Goal: Information Seeking & Learning: Learn about a topic

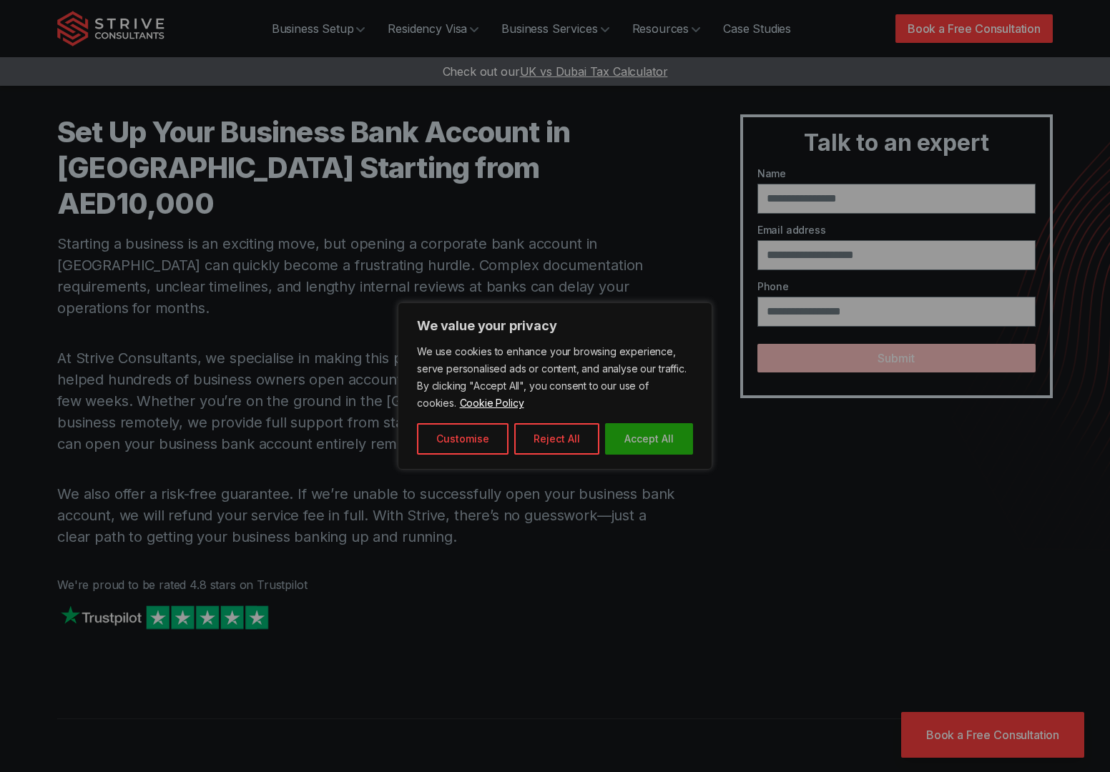
click at [663, 433] on button "Accept All" at bounding box center [649, 438] width 88 height 31
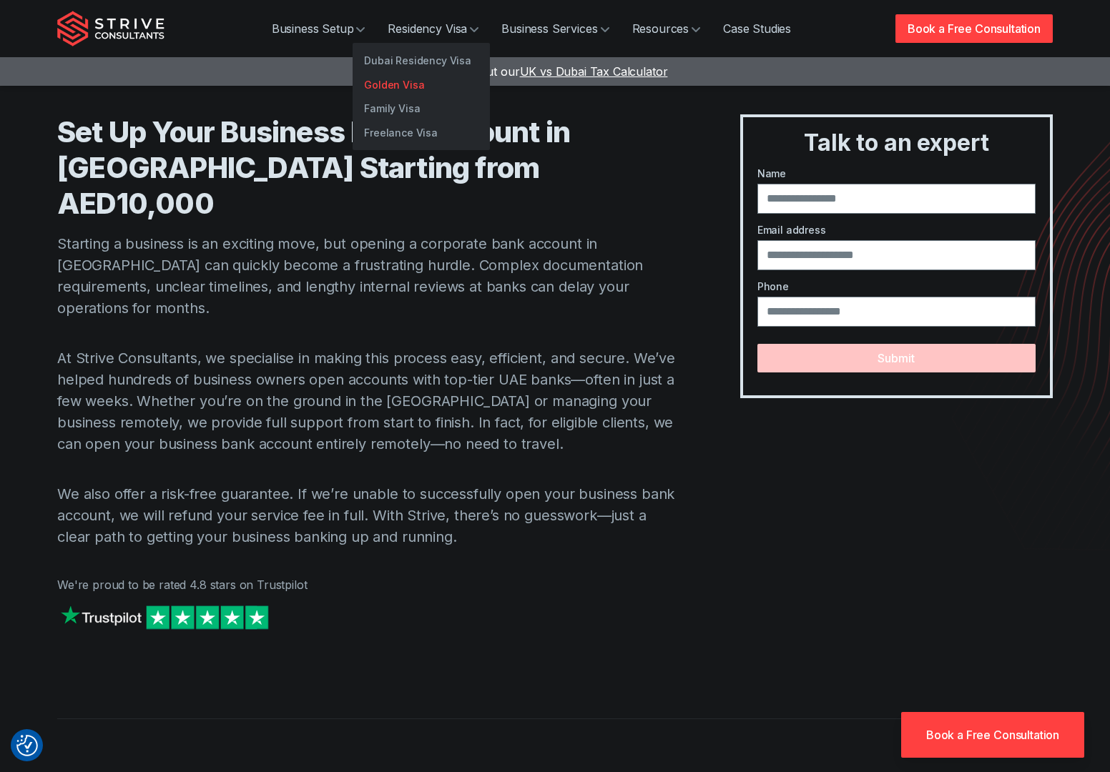
click at [406, 86] on link "Golden Visa" at bounding box center [420, 85] width 137 height 24
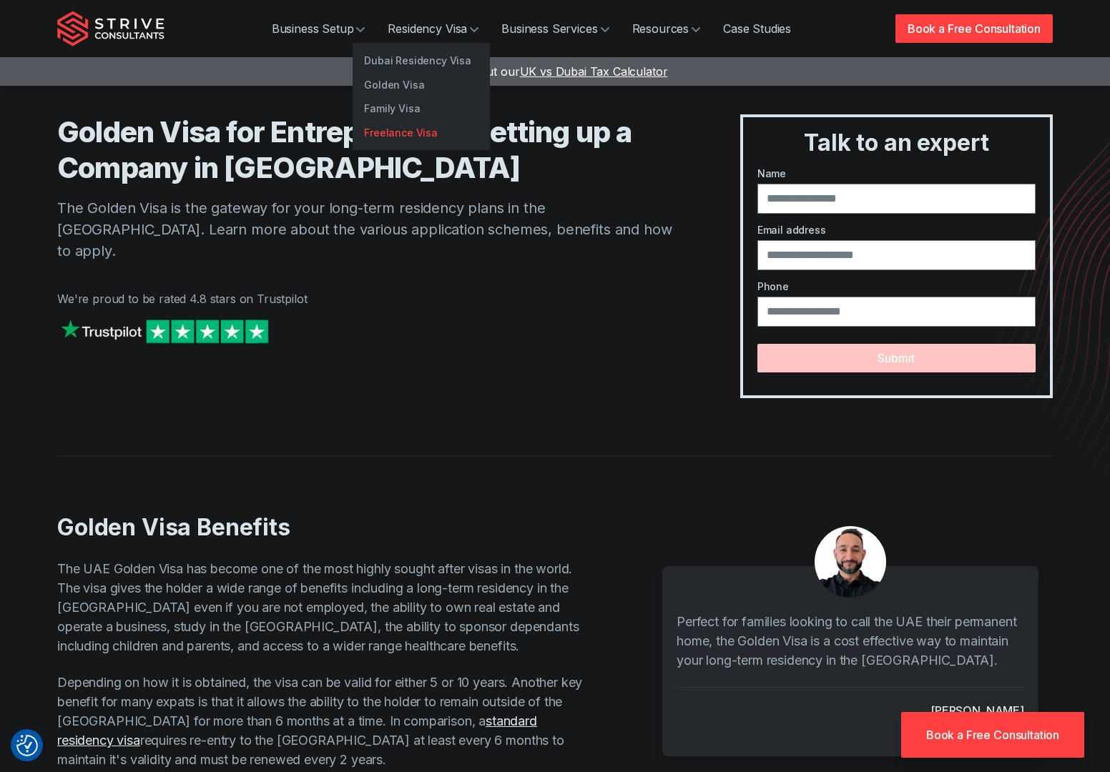
click at [408, 135] on link "Freelance Visa" at bounding box center [420, 133] width 137 height 24
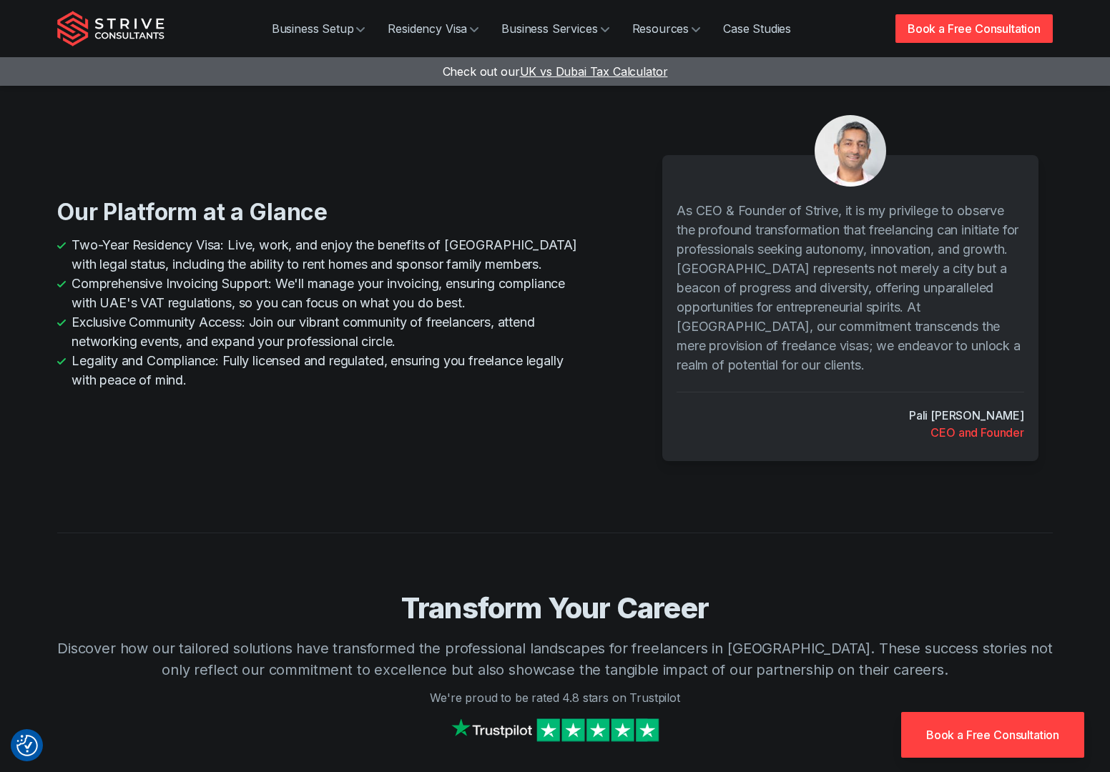
scroll to position [847, 0]
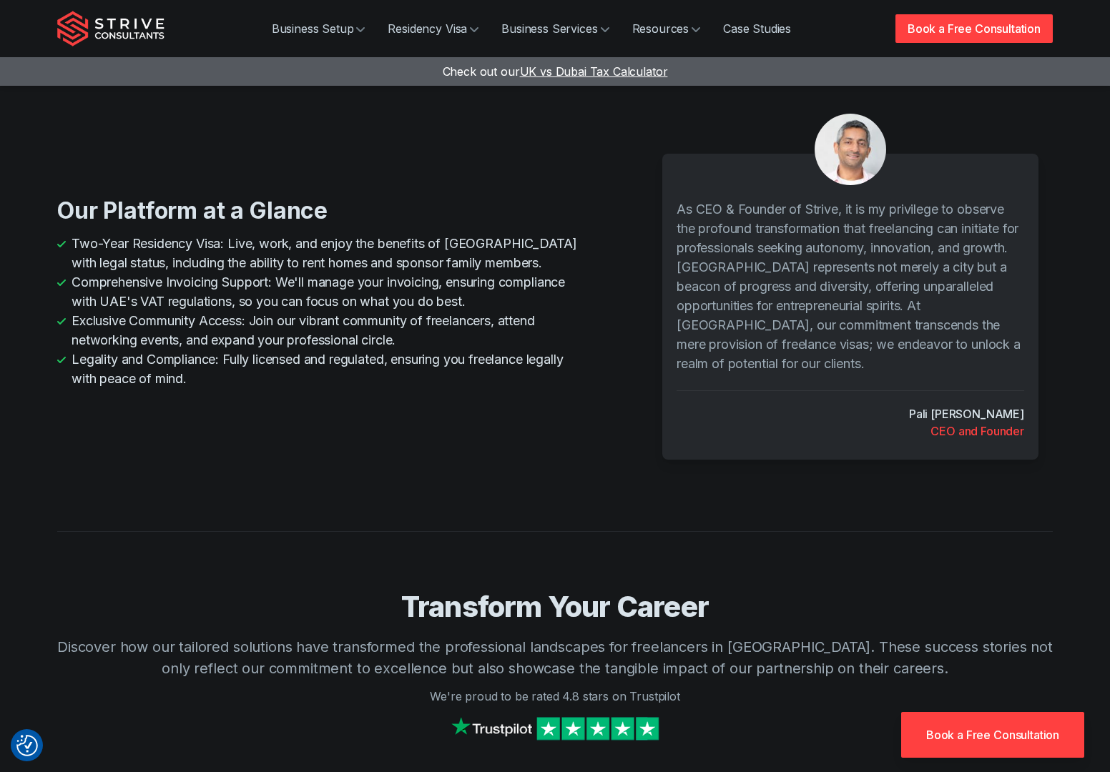
click at [716, 400] on div "Pali Banwait CEO and Founder" at bounding box center [849, 414] width 347 height 49
click at [406, 142] on div "Our Platform at a Glance Two-Year Residency Visa: Live, work, and enjoy the ben…" at bounding box center [554, 292] width 995 height 363
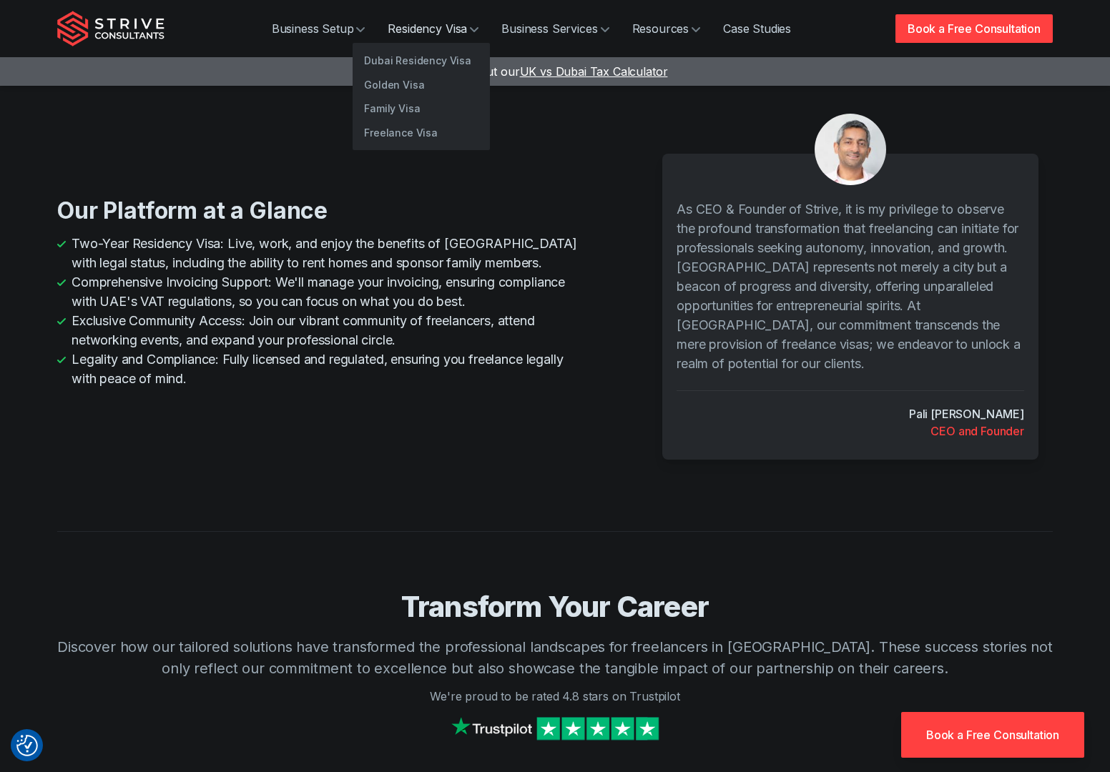
scroll to position [847, 0]
drag, startPoint x: 410, startPoint y: 132, endPoint x: 140, endPoint y: 24, distance: 291.0
click at [410, 132] on link "Freelance Visa" at bounding box center [420, 133] width 137 height 24
